Goal: Task Accomplishment & Management: Use online tool/utility

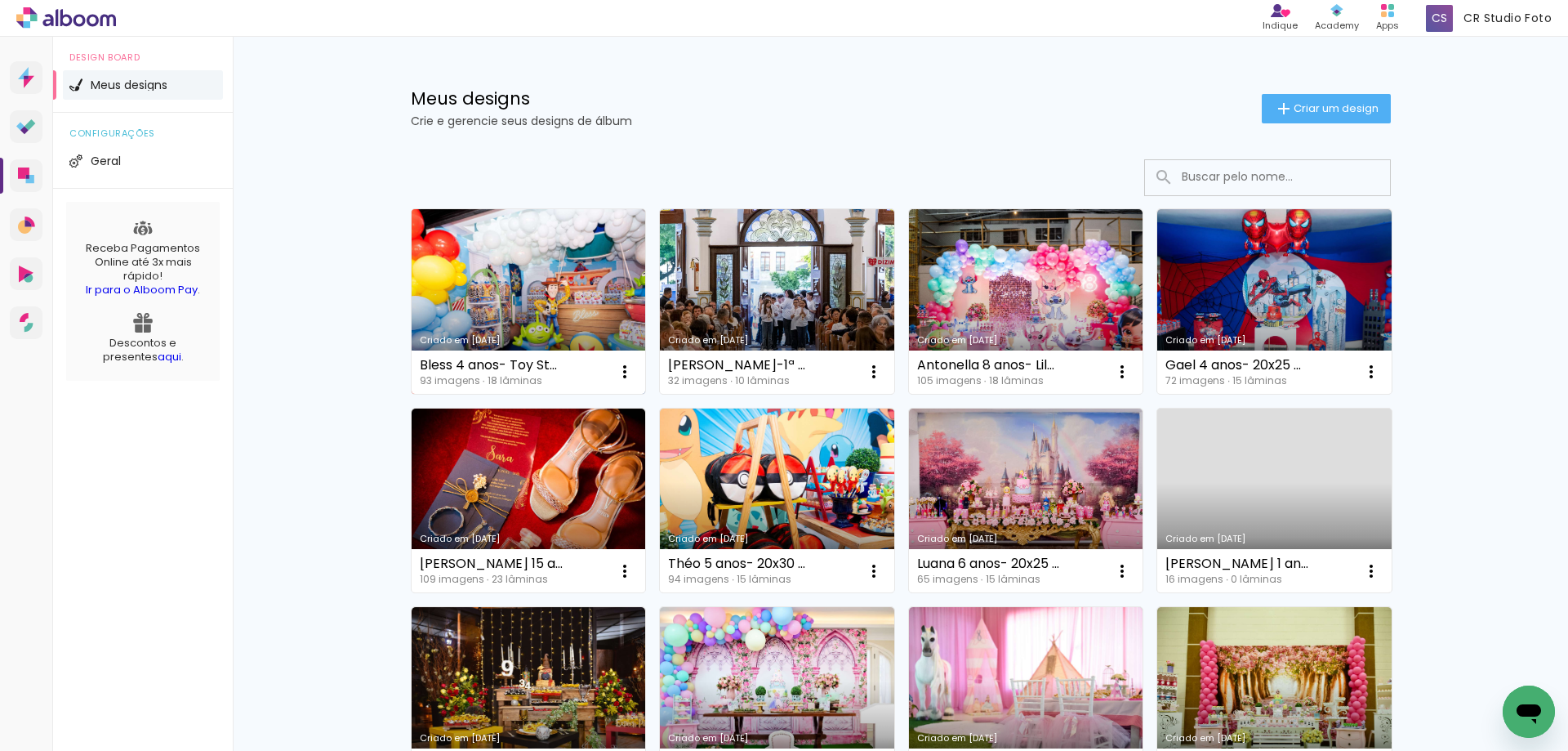
click at [526, 284] on link "Criado em [DATE]" at bounding box center [528, 301] width 234 height 185
